Goal: Task Accomplishment & Management: Manage account settings

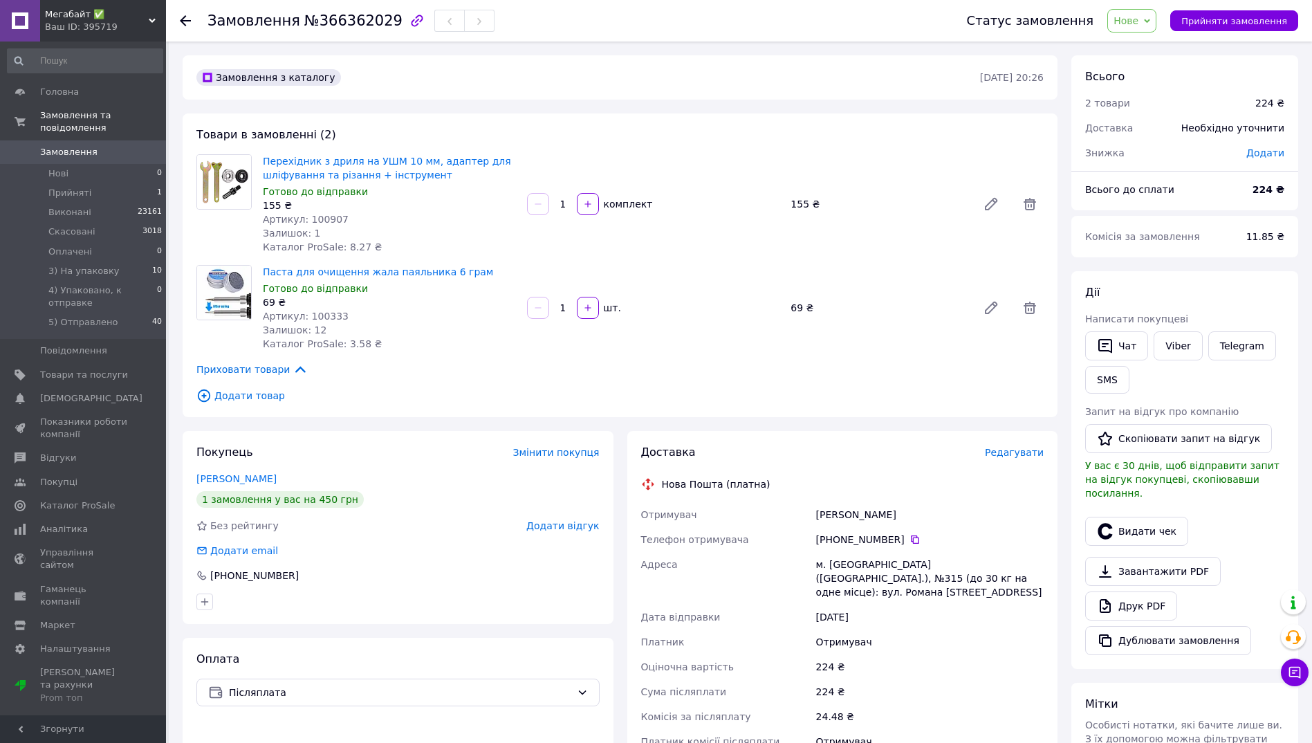
click at [331, 24] on span "№366362029" at bounding box center [353, 20] width 98 height 17
copy span "366362029"
click at [1138, 26] on span "Нове" at bounding box center [1125, 20] width 25 height 11
click at [1165, 130] on li "3) На упаковку" at bounding box center [1175, 131] width 134 height 21
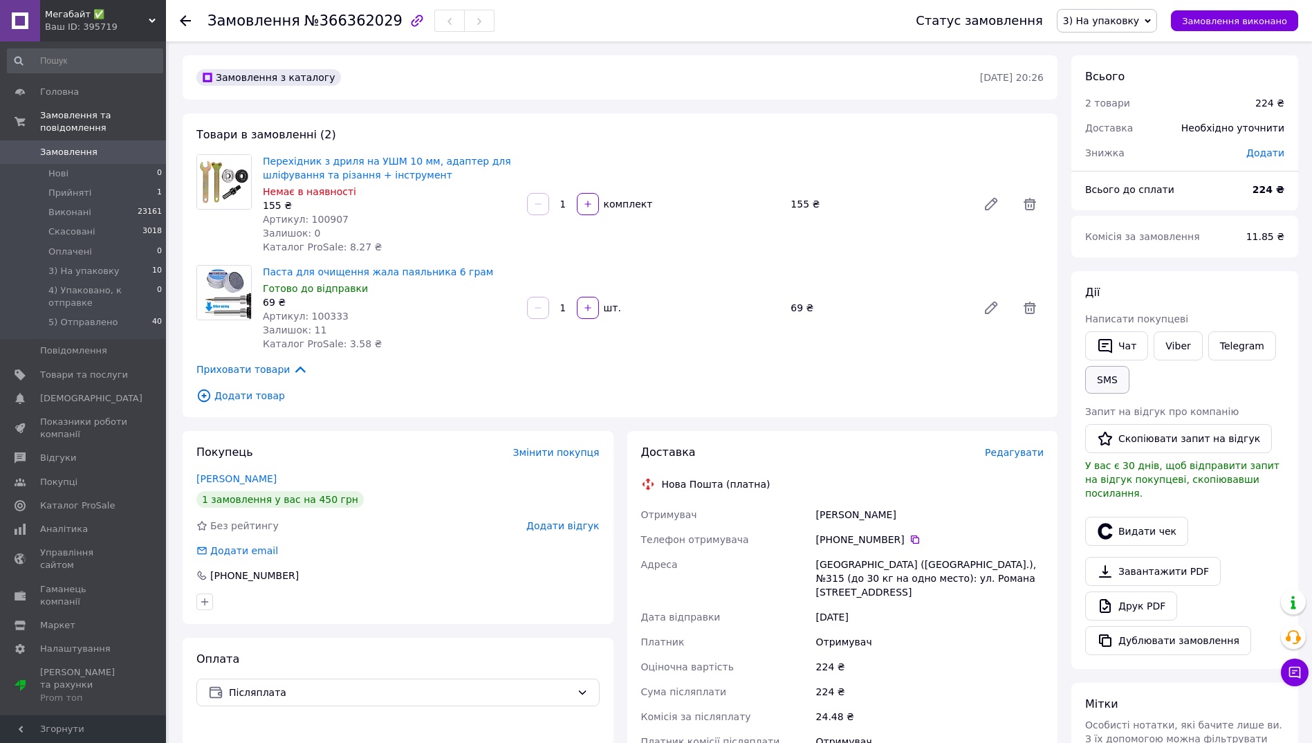
click at [1100, 382] on button "SMS" at bounding box center [1107, 380] width 44 height 28
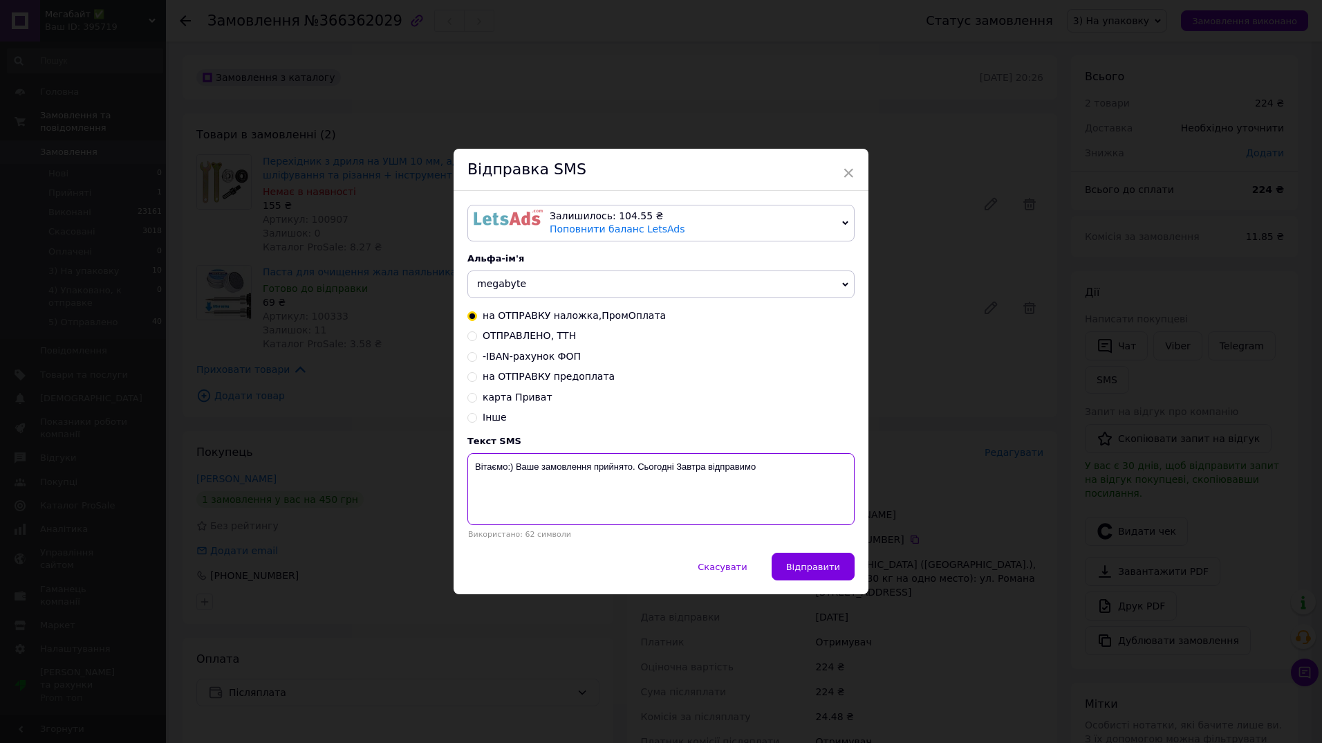
click at [592, 470] on textarea "Вітаємо:) Ваше замовлення прийнято. Сьогодні Завтра відправимо" at bounding box center [660, 489] width 387 height 72
paste textarea "366362029"
click at [723, 466] on textarea "Вітаємо:) Ваше замовлення 366362029 прийнято. Сьогодні Завтра відправимо" at bounding box center [660, 489] width 387 height 72
type textarea "Вітаємо:) Ваше замовлення 366362029 прийнято. Завтра відправимо"
click at [822, 567] on span "Відправити" at bounding box center [813, 567] width 54 height 10
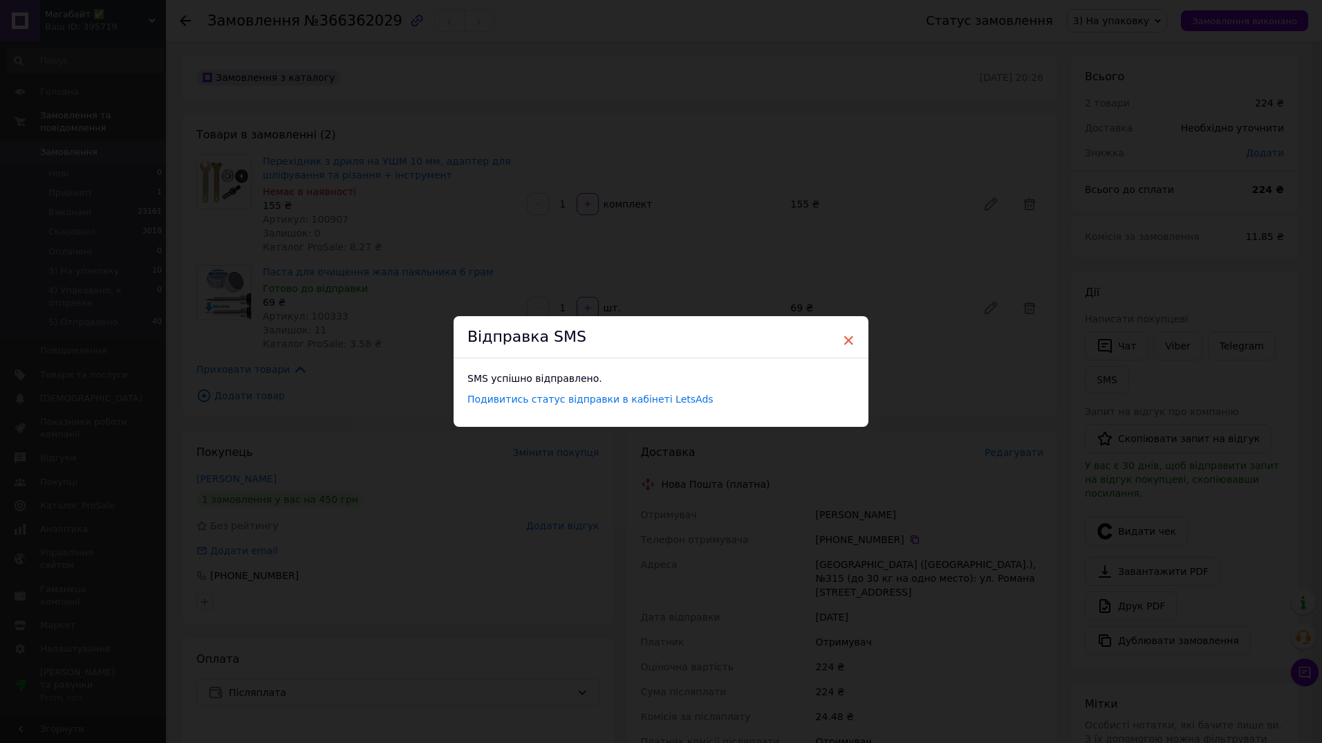
click at [847, 341] on span "×" at bounding box center [848, 340] width 12 height 24
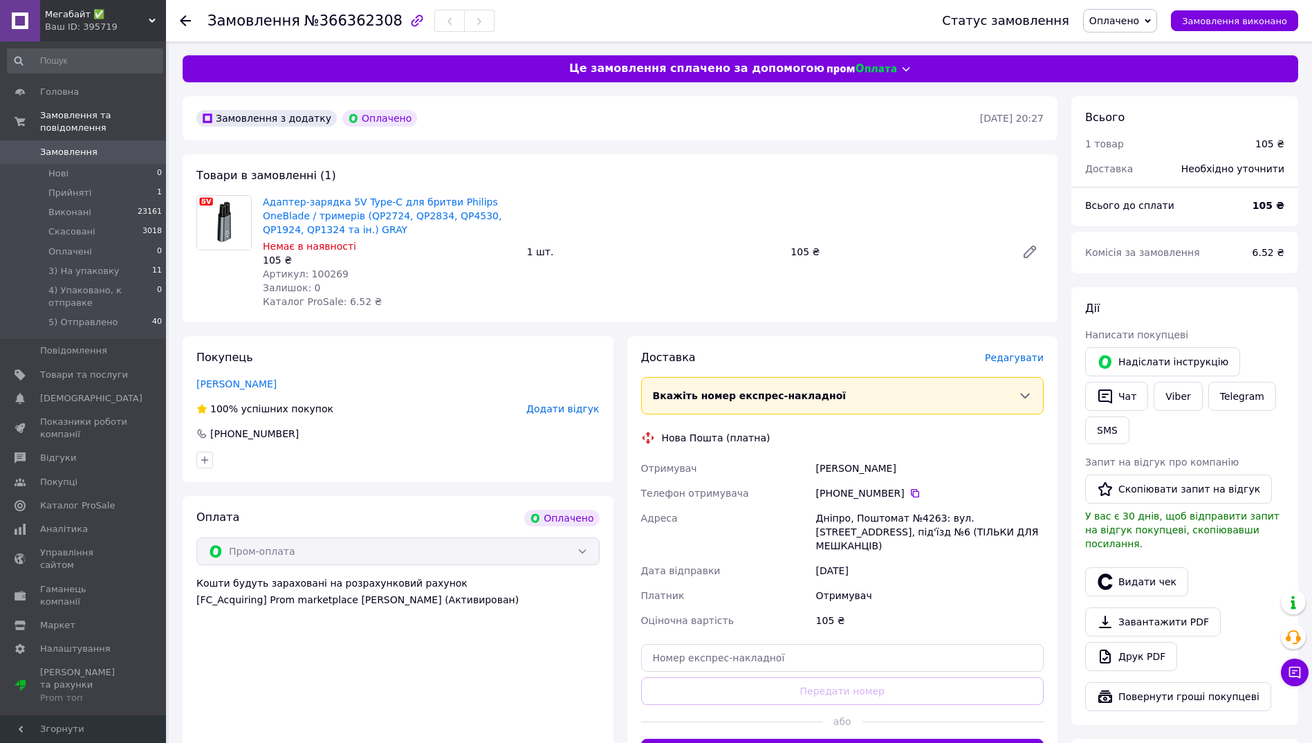
click at [328, 22] on span "№366362308" at bounding box center [353, 20] width 98 height 17
copy span "366362308"
click at [1139, 24] on span "Оплачено" at bounding box center [1114, 20] width 50 height 11
click at [1133, 111] on li "3) На упаковку" at bounding box center [1151, 110] width 134 height 21
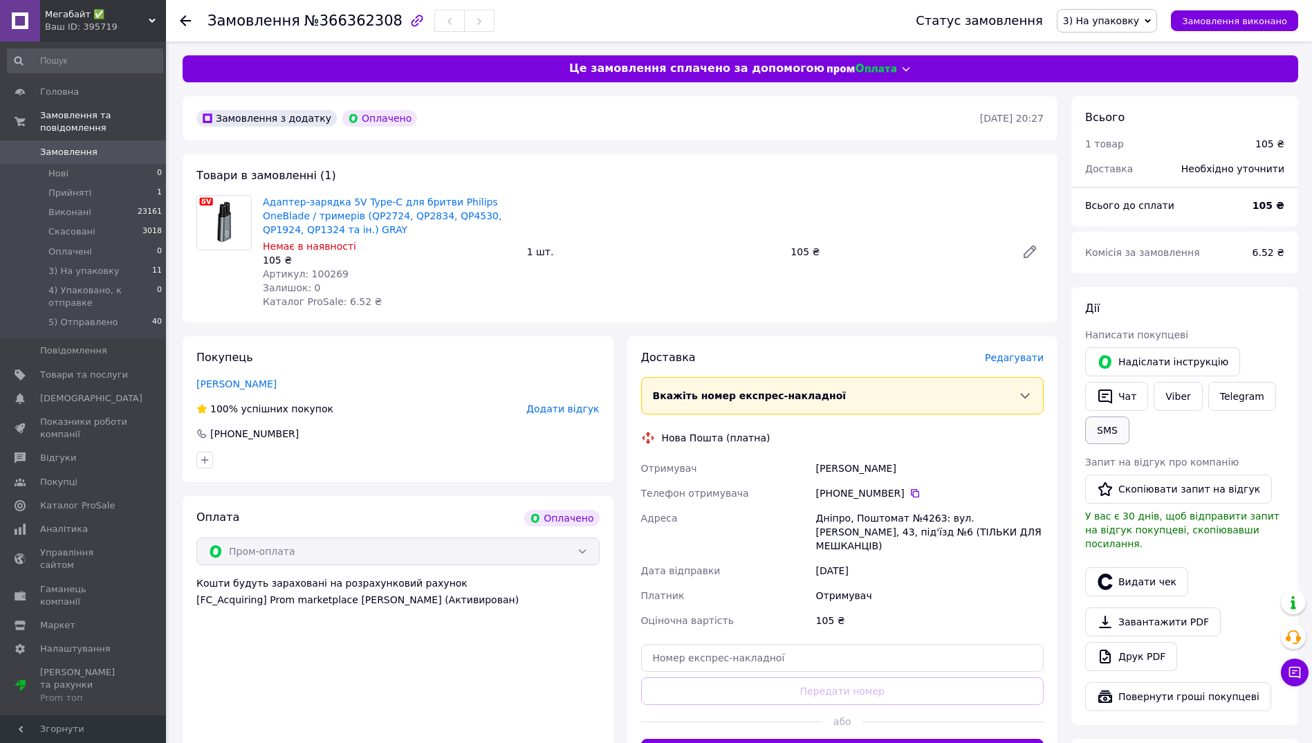
click at [1100, 430] on button "SMS" at bounding box center [1107, 430] width 44 height 28
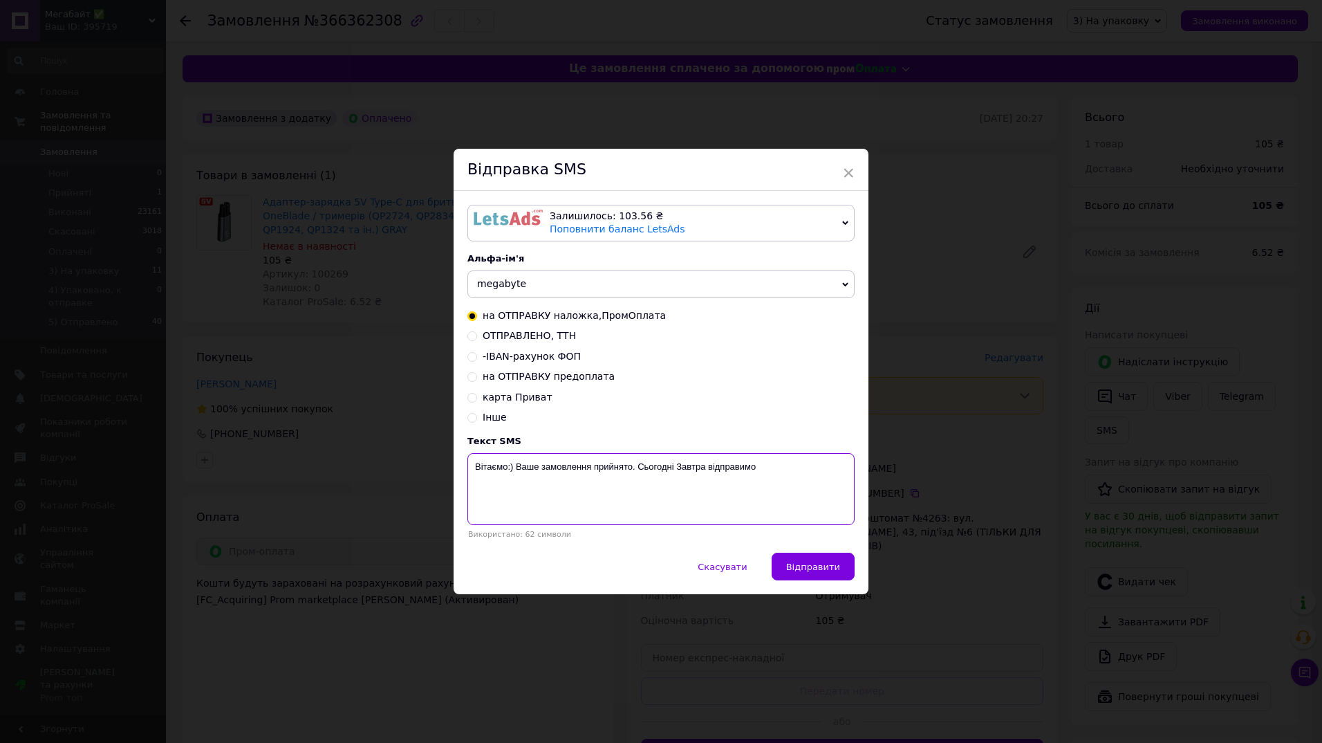
click at [592, 471] on textarea "Вітаємо:) Ваше замовлення прийнято. Сьогодні Завтра відправимо" at bounding box center [660, 489] width 387 height 72
paste textarea "366362308"
click at [723, 463] on textarea "Вітаємо:) Ваше замовлення 366362308 прийнято. Сьогодні Завтра відправимо" at bounding box center [660, 489] width 387 height 72
click at [801, 481] on textarea "Вітаємо:) Ваше замовлення 366362308 прийнято. Завтра відправимо" at bounding box center [660, 489] width 387 height 72
type textarea "Вітаємо:) Ваше замовлення 366362308 прийнято. Завтра відправимо"
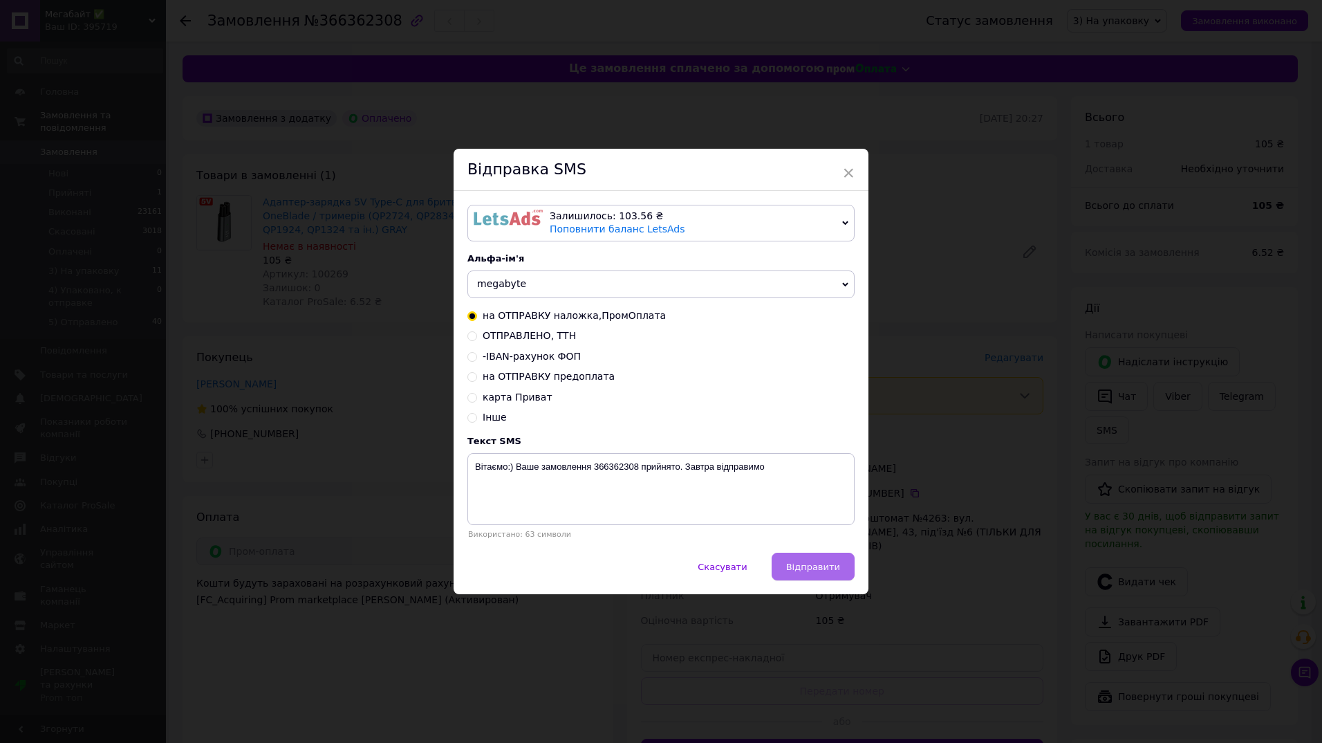
click at [819, 570] on span "Відправити" at bounding box center [813, 567] width 54 height 10
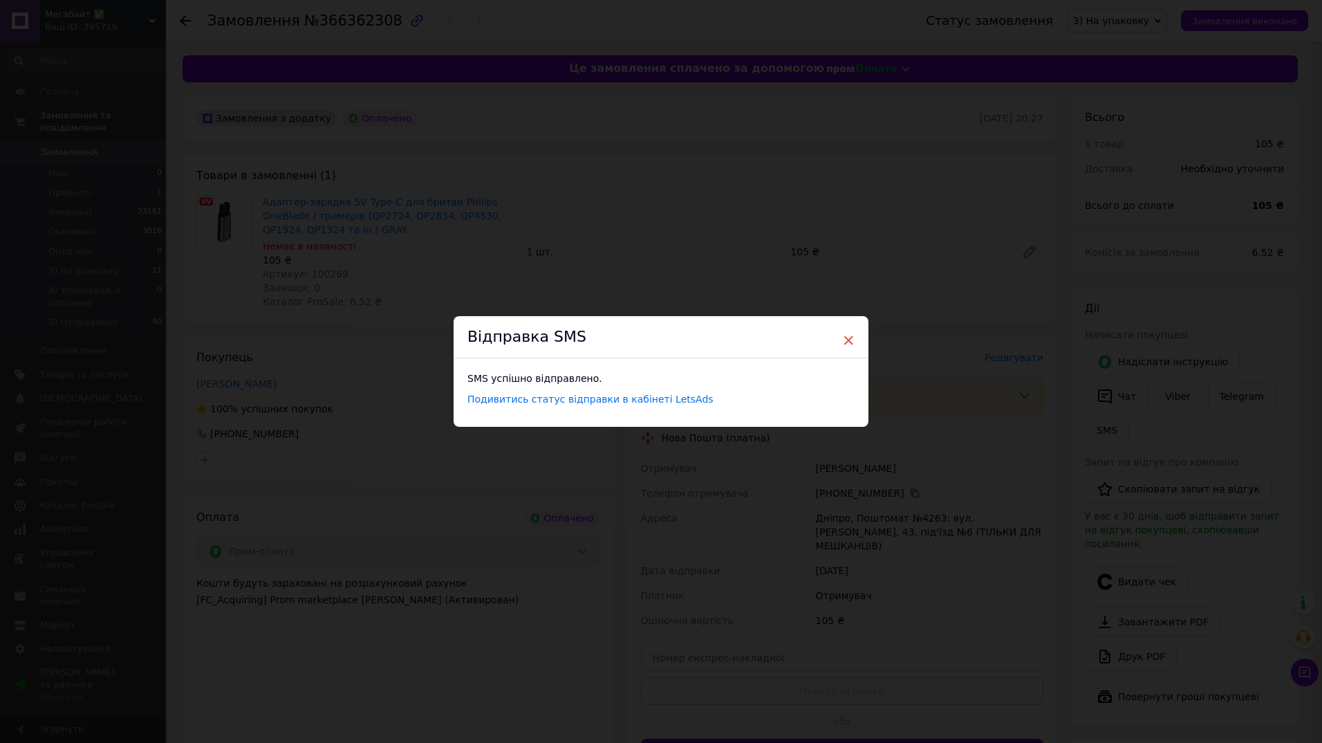
click at [846, 341] on span "×" at bounding box center [848, 340] width 12 height 24
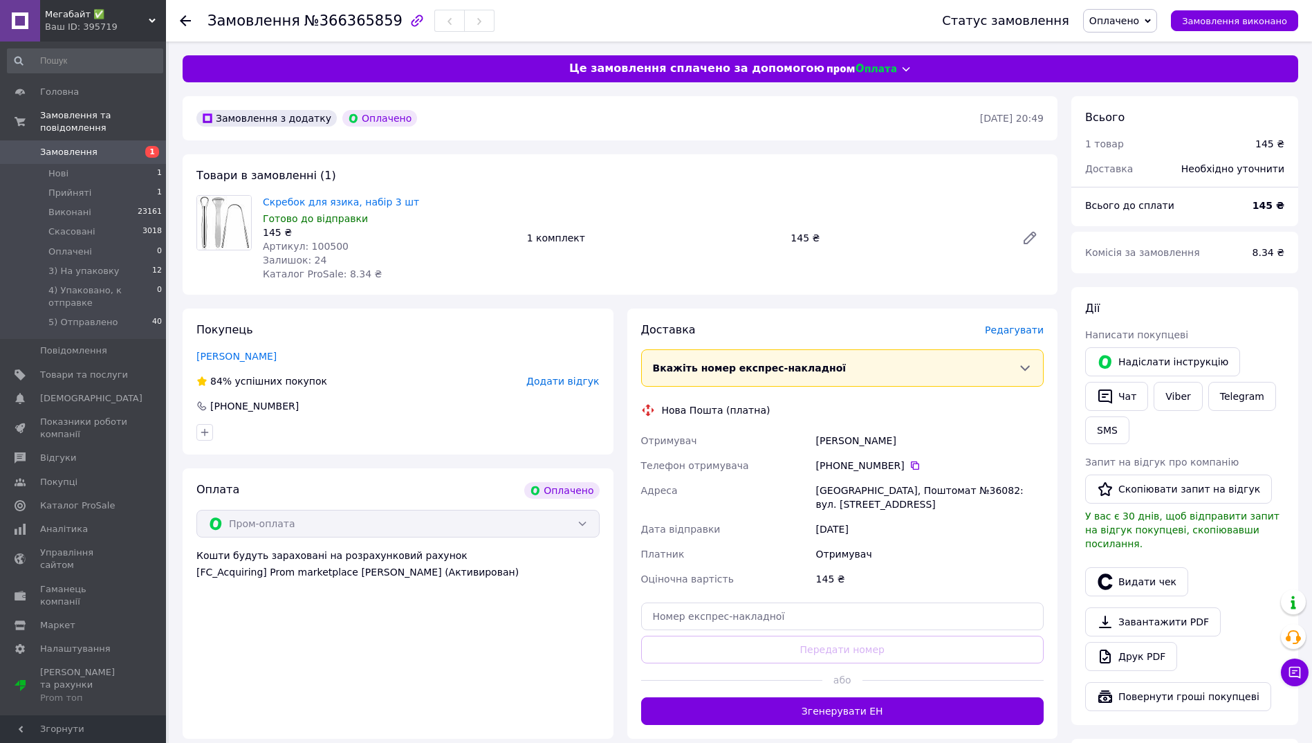
click at [344, 24] on span "№366365859" at bounding box center [353, 20] width 98 height 17
copy span "366365859"
click at [1131, 23] on span "Оплачено" at bounding box center [1114, 20] width 50 height 11
click at [1143, 113] on li "3) На упаковку" at bounding box center [1151, 110] width 134 height 21
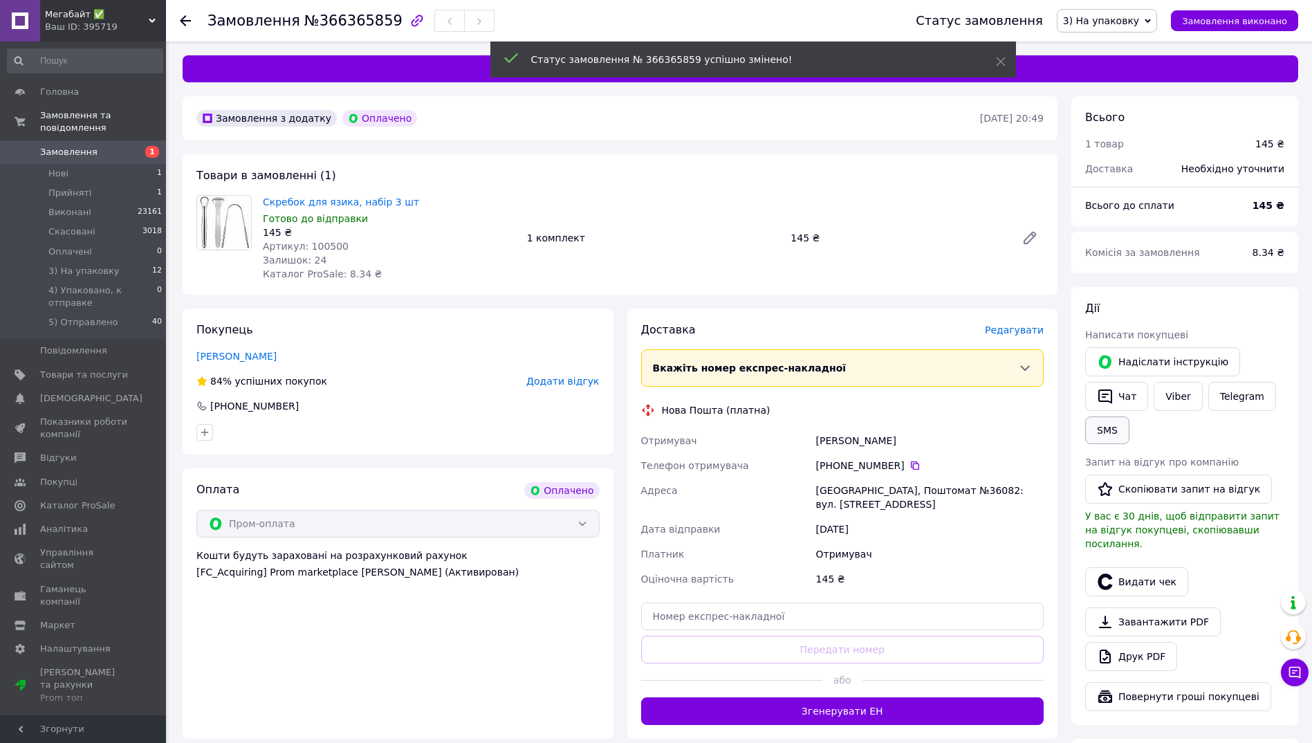
click at [1104, 429] on button "SMS" at bounding box center [1107, 430] width 44 height 28
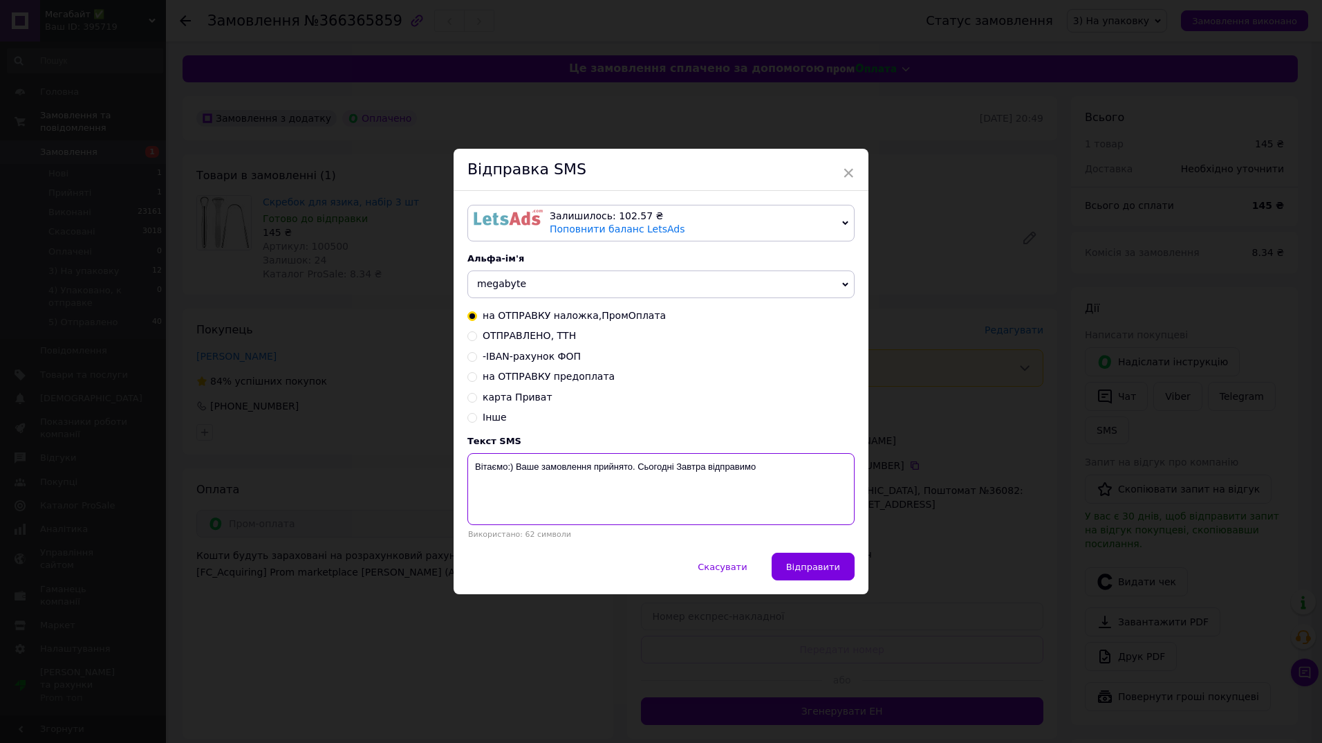
click at [593, 470] on textarea "Вітаємо:) Ваше замовлення прийнято. Сьогодні Завтра відправимо" at bounding box center [660, 489] width 387 height 72
paste textarea "366365859"
click at [723, 465] on textarea "Вітаємо:) Ваше замовлення 366365859 прийнято. Сьогодні Завтра відправимо" at bounding box center [660, 489] width 387 height 72
type textarea "Вітаємо:) Ваше замовлення 366365859 прийнято. Завтра відправимо"
click at [814, 568] on span "Відправити" at bounding box center [813, 567] width 54 height 10
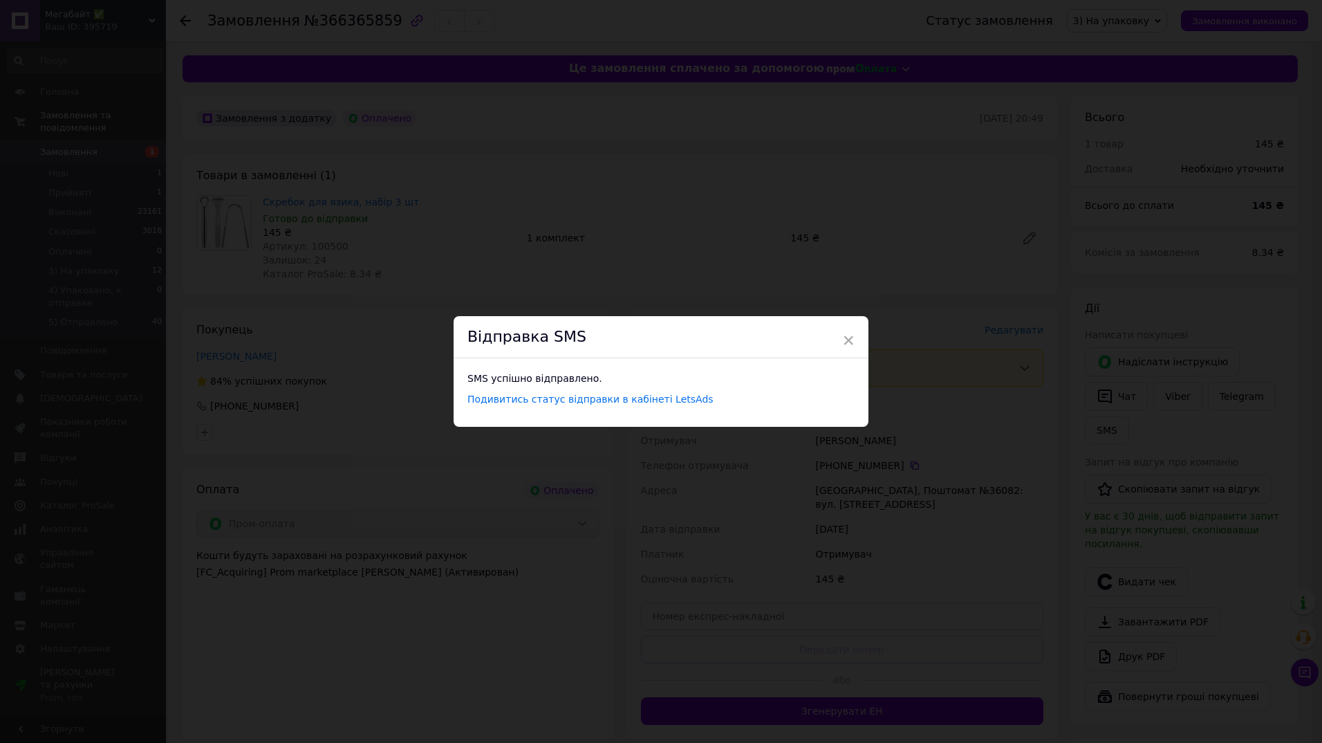
click at [844, 339] on span "×" at bounding box center [848, 340] width 12 height 24
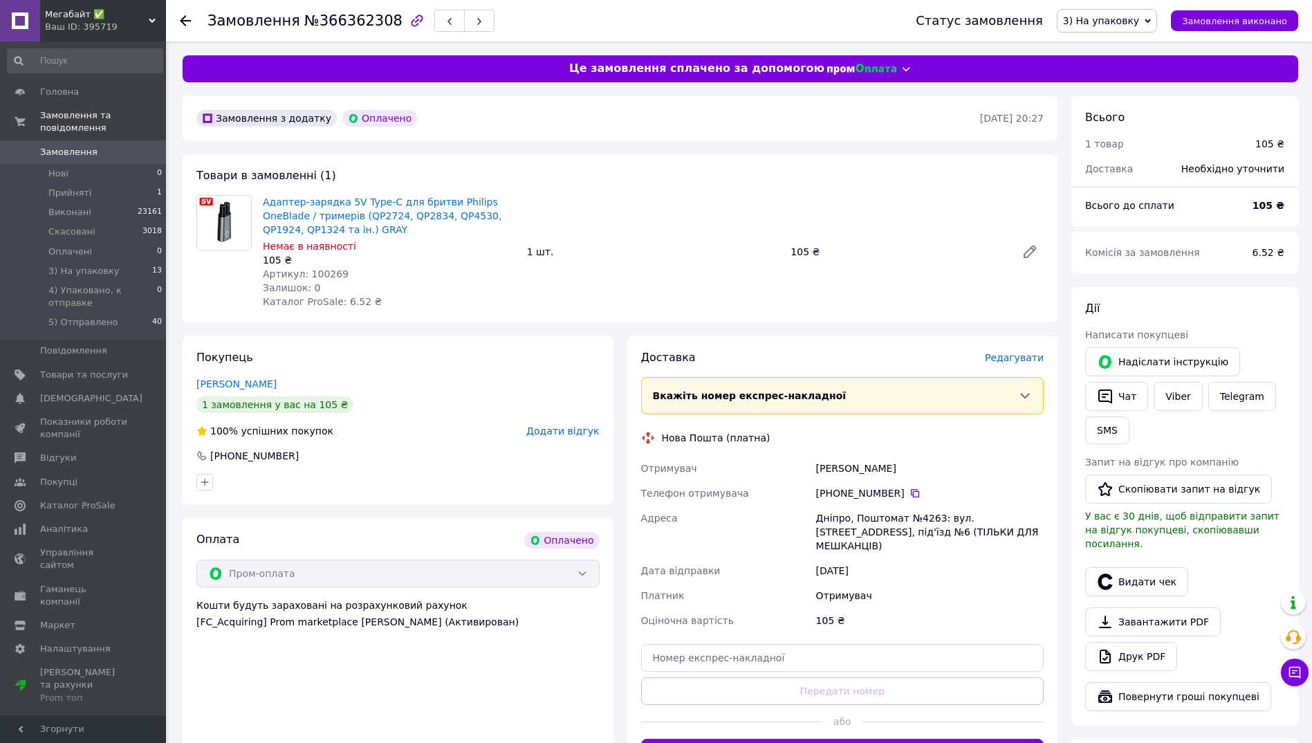
click at [179, 21] on div "Замовлення №366362308 Статус замовлення 3) На упаковку Прийнято Виконано Скасов…" at bounding box center [739, 20] width 1146 height 41
click at [182, 17] on icon at bounding box center [185, 20] width 11 height 11
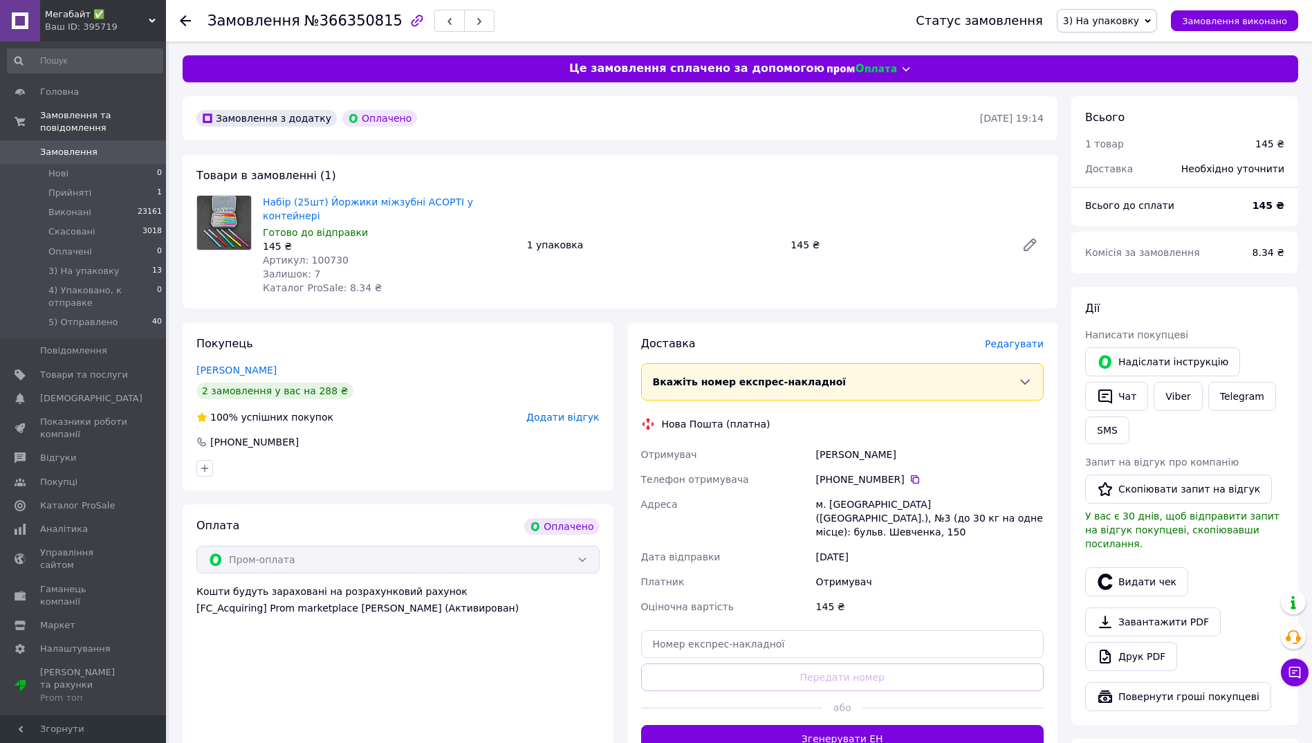
click at [182, 20] on use at bounding box center [185, 20] width 11 height 11
